Goal: Find specific page/section: Find specific page/section

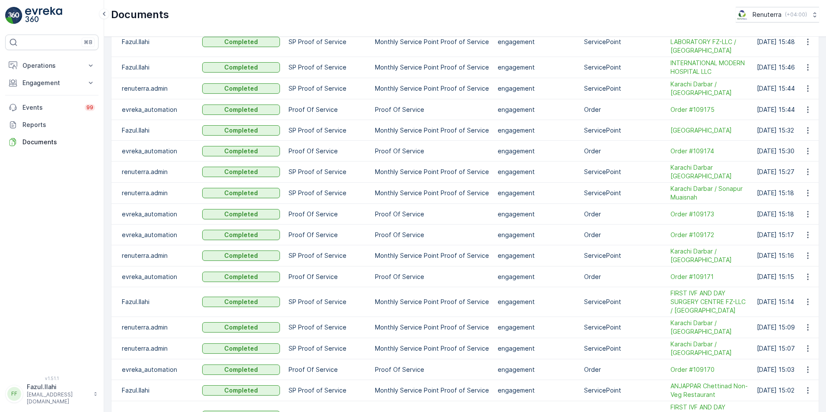
scroll to position [605, 0]
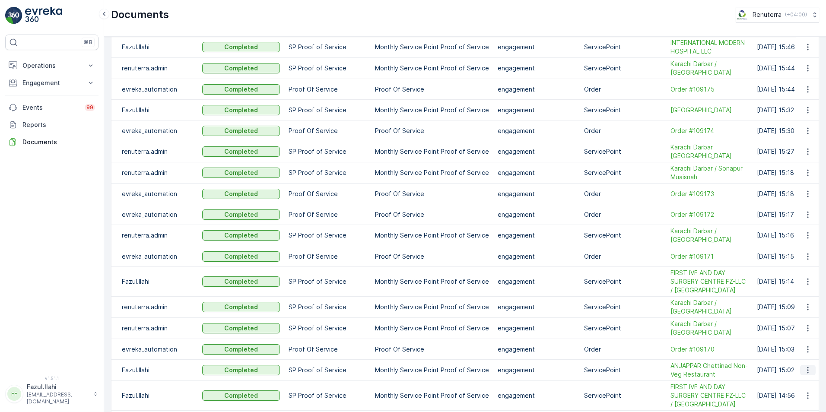
click at [809, 368] on icon "button" at bounding box center [808, 370] width 9 height 9
click at [803, 379] on span "See Details" at bounding box center [805, 381] width 33 height 9
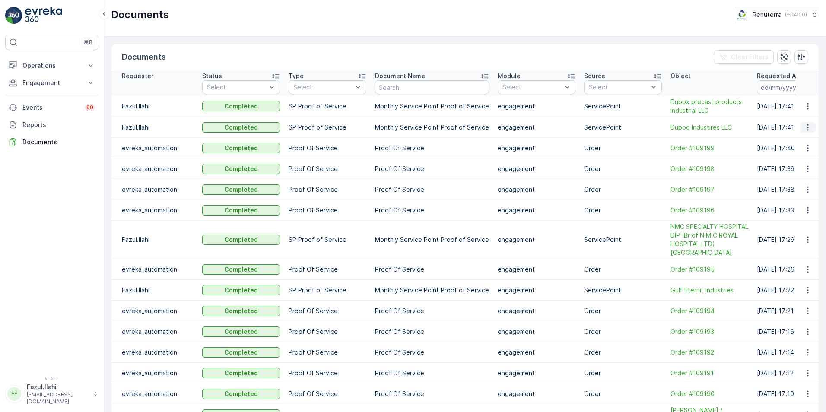
click at [807, 127] on icon "button" at bounding box center [808, 127] width 9 height 9
click at [808, 141] on span "See Details" at bounding box center [805, 140] width 33 height 9
click at [805, 108] on icon "button" at bounding box center [808, 106] width 9 height 9
click at [800, 120] on span "See Details" at bounding box center [805, 119] width 33 height 9
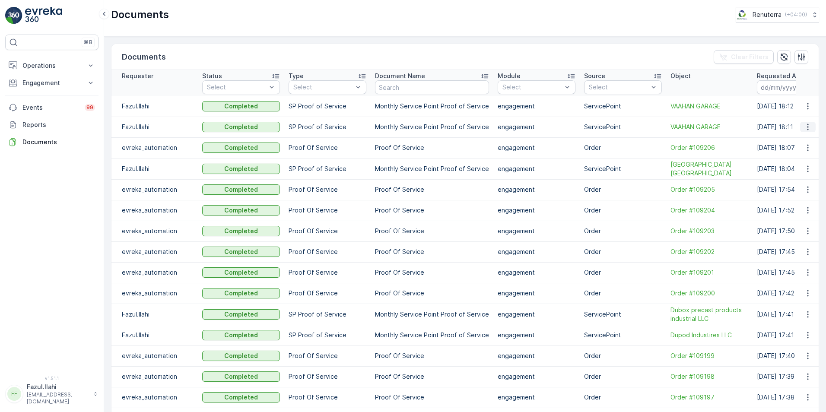
click at [807, 127] on icon "button" at bounding box center [808, 127] width 9 height 9
click at [805, 135] on div "See Details" at bounding box center [806, 140] width 40 height 12
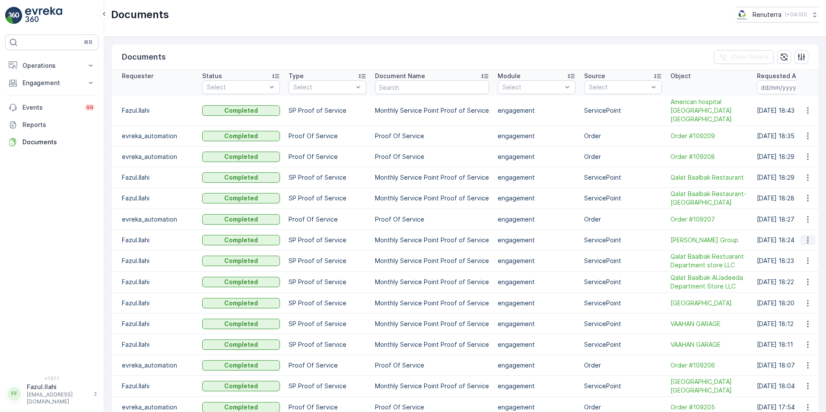
click at [807, 237] on icon "button" at bounding box center [807, 240] width 1 height 6
click at [795, 245] on span "See Details" at bounding box center [805, 244] width 33 height 9
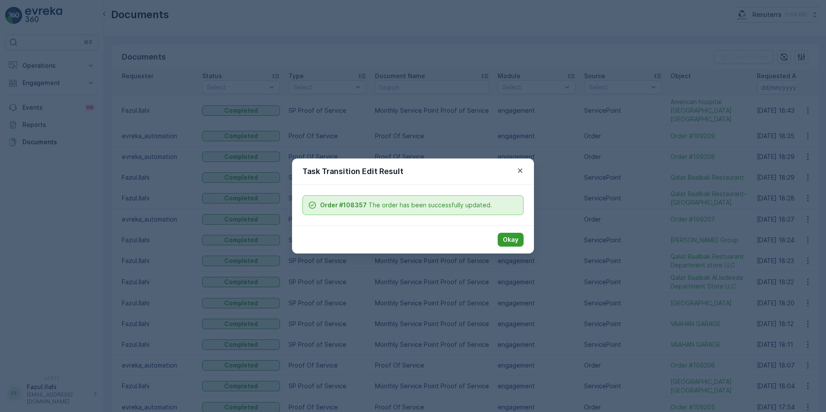
click at [508, 241] on p "Okay" at bounding box center [511, 239] width 16 height 9
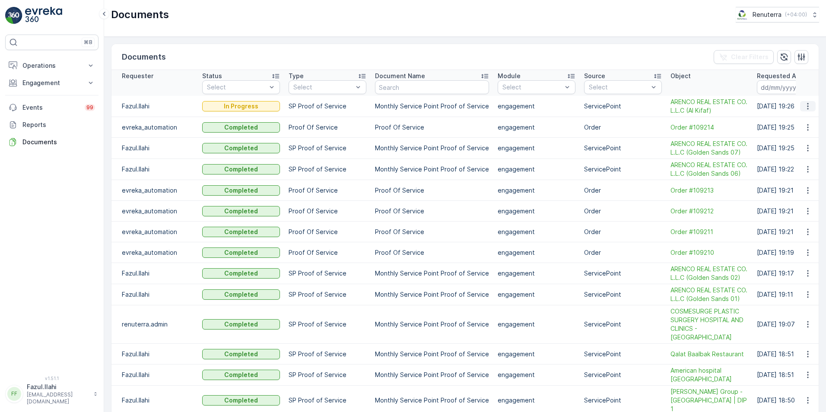
click at [808, 107] on icon "button" at bounding box center [808, 106] width 9 height 9
click at [807, 106] on icon "button" at bounding box center [807, 106] width 1 height 6
click at [800, 118] on span "See Details" at bounding box center [805, 119] width 33 height 9
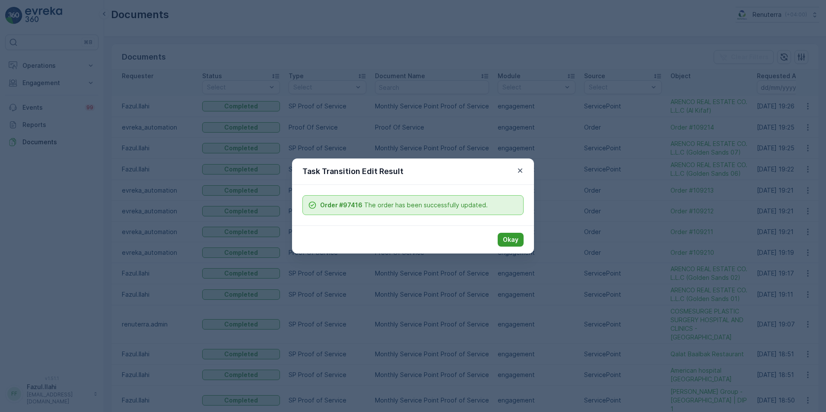
click at [503, 238] on p "Okay" at bounding box center [511, 239] width 16 height 9
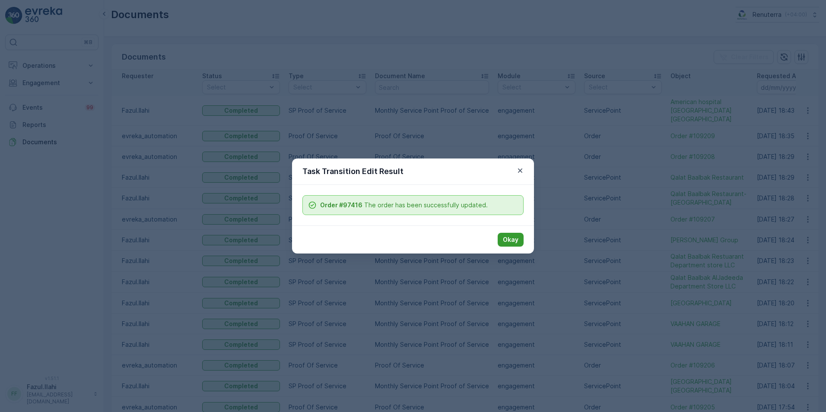
click at [509, 237] on p "Okay" at bounding box center [511, 239] width 16 height 9
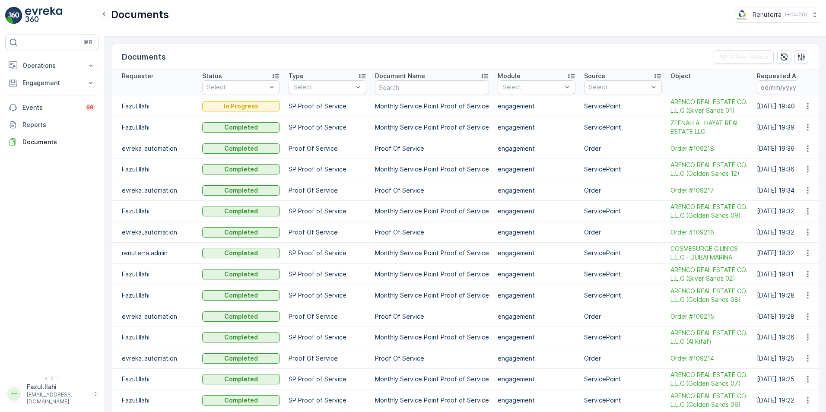
click at [809, 127] on icon "button" at bounding box center [808, 127] width 9 height 9
click at [806, 139] on span "See Details" at bounding box center [805, 140] width 33 height 9
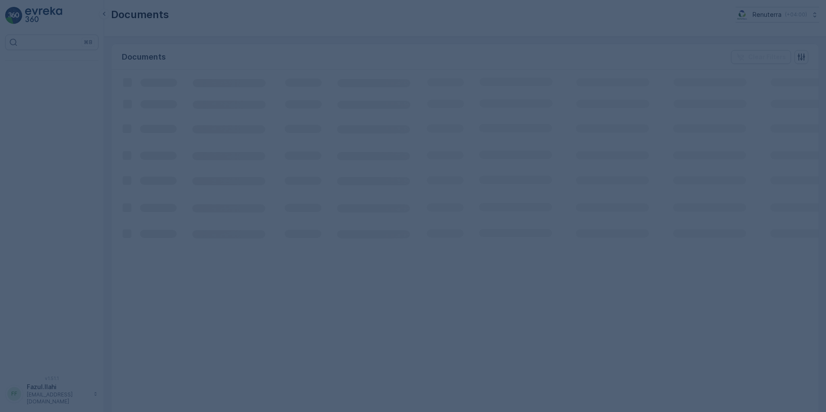
click at [523, 240] on div at bounding box center [413, 206] width 826 height 412
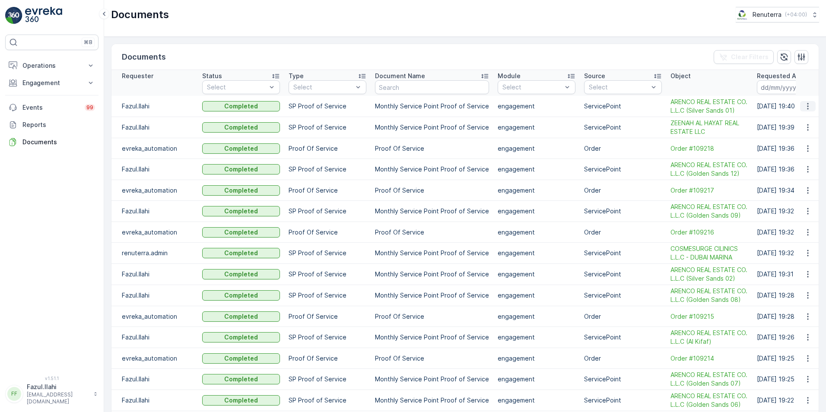
click at [804, 108] on icon "button" at bounding box center [808, 106] width 9 height 9
click at [800, 121] on span "See Details" at bounding box center [805, 119] width 33 height 9
